Goal: Navigation & Orientation: Go to known website

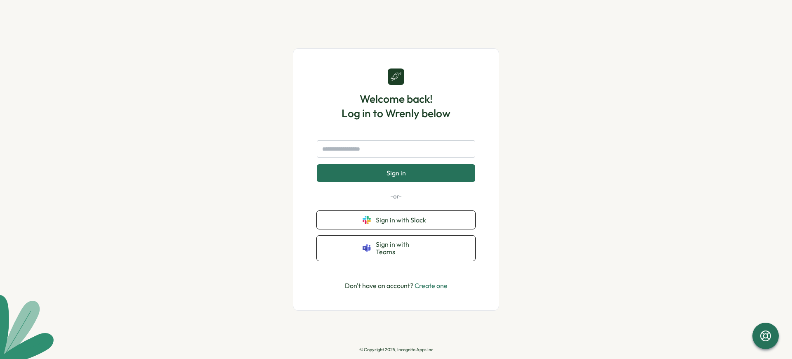
click at [396, 349] on p "© Copyright 2025, Incognito Apps Inc" at bounding box center [396, 349] width 74 height 5
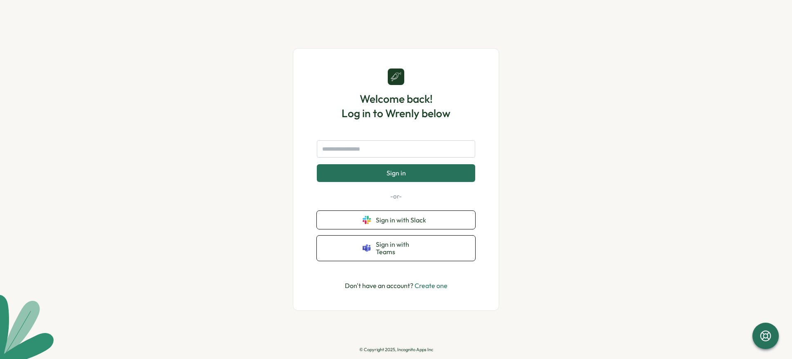
click at [396, 349] on p "© Copyright 2025, Incognito Apps Inc" at bounding box center [396, 349] width 74 height 5
click at [396, 177] on span "Sign in" at bounding box center [396, 172] width 19 height 7
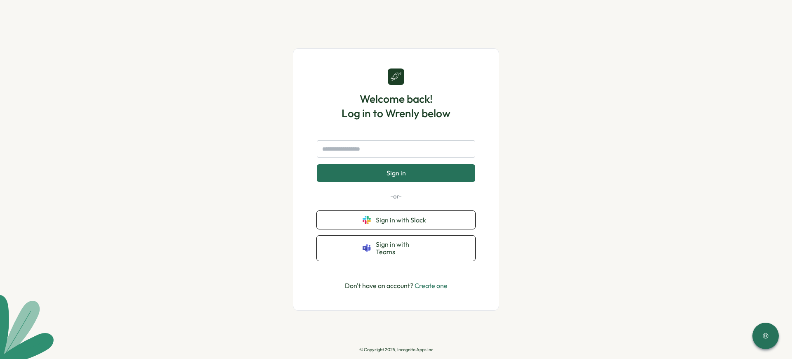
click at [396, 349] on p "© Copyright 2025, Incognito Apps Inc" at bounding box center [396, 349] width 74 height 5
click at [396, 177] on span "Sign in" at bounding box center [396, 172] width 19 height 7
click at [396, 349] on p "© Copyright 2025, Incognito Apps Inc" at bounding box center [396, 349] width 74 height 5
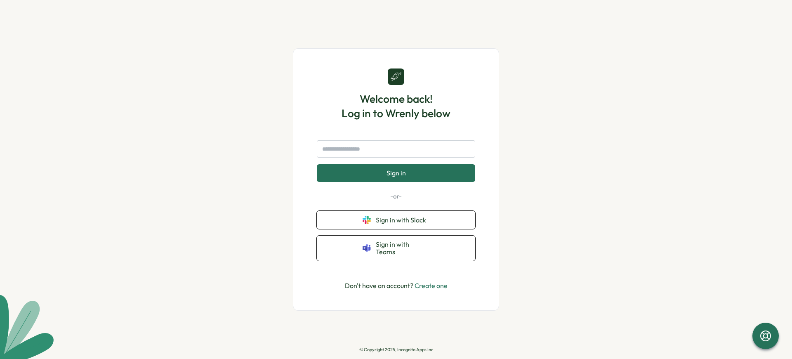
click at [396, 349] on p "© Copyright 2025, Incognito Apps Inc" at bounding box center [396, 349] width 74 height 5
click at [396, 177] on span "Sign in" at bounding box center [396, 172] width 19 height 7
click at [396, 349] on p "© Copyright 2025, Incognito Apps Inc" at bounding box center [396, 349] width 74 height 5
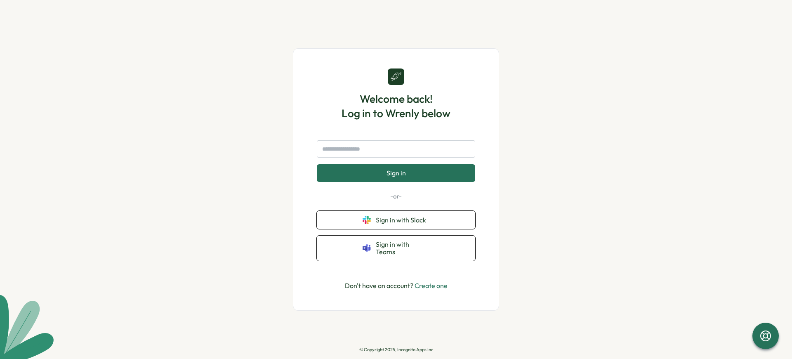
click at [396, 349] on p "© Copyright 2025, Incognito Apps Inc" at bounding box center [396, 349] width 74 height 5
click at [396, 177] on span "Sign in" at bounding box center [396, 172] width 19 height 7
click at [396, 349] on p "© Copyright 2025, Incognito Apps Inc" at bounding box center [396, 349] width 74 height 5
